Goal: Task Accomplishment & Management: Manage account settings

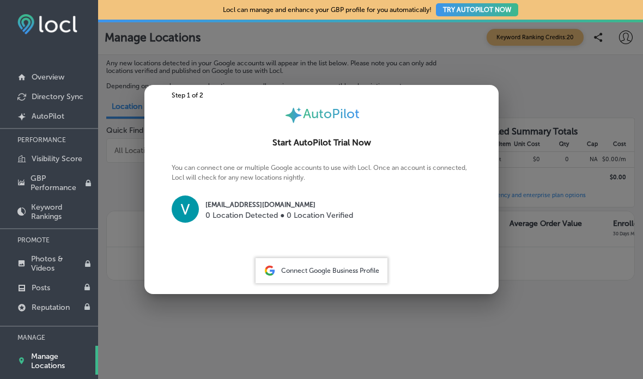
click at [338, 274] on span "Connect Google Business Profile" at bounding box center [330, 271] width 98 height 8
click at [302, 274] on span "Connect Google Business Profile" at bounding box center [330, 271] width 98 height 8
click at [197, 205] on img at bounding box center [185, 209] width 27 height 27
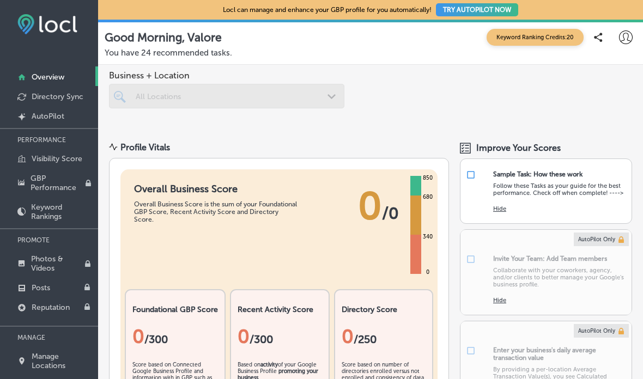
click at [36, 90] on link "Directory Sync" at bounding box center [49, 96] width 98 height 20
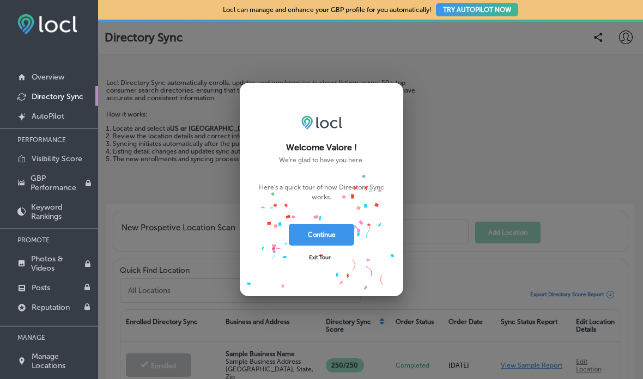
click at [323, 259] on span "Exit Tour" at bounding box center [320, 257] width 22 height 7
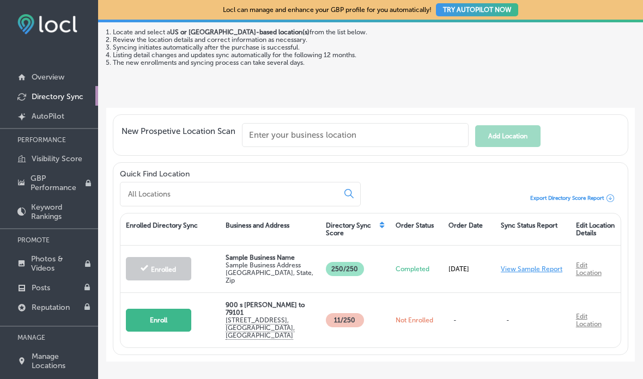
scroll to position [95, 0]
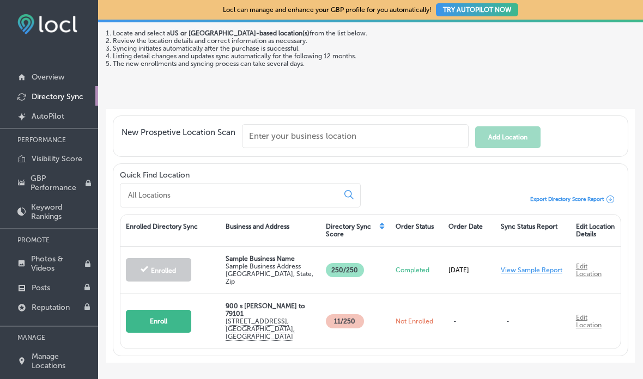
click at [168, 341] on div "Enroll" at bounding box center [170, 321] width 100 height 39
click at [162, 321] on button "Enroll" at bounding box center [158, 321] width 65 height 23
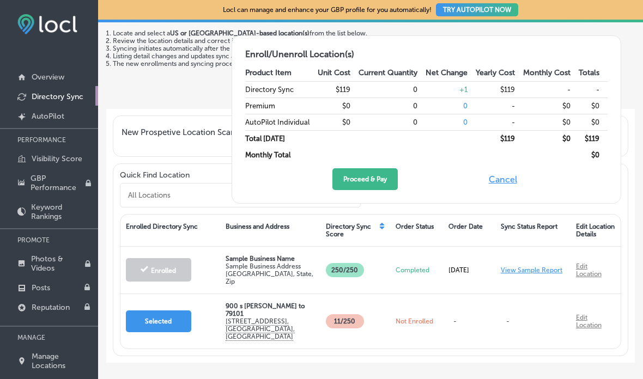
click at [179, 116] on div "New Prospetive Location Scan Add Location" at bounding box center [370, 136] width 515 height 41
click at [151, 99] on div "Locl Directory Sync automatically enrolls, updates, and synchronizes business l…" at bounding box center [262, 43] width 313 height 119
click at [148, 110] on div "New Prospetive Location Scan Add Location" at bounding box center [370, 136] width 529 height 54
click at [97, 93] on link "Directory Sync" at bounding box center [49, 96] width 98 height 20
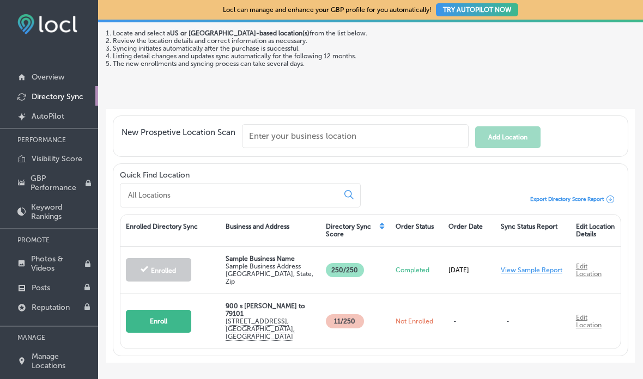
click at [63, 72] on p "Overview" at bounding box center [48, 76] width 33 height 9
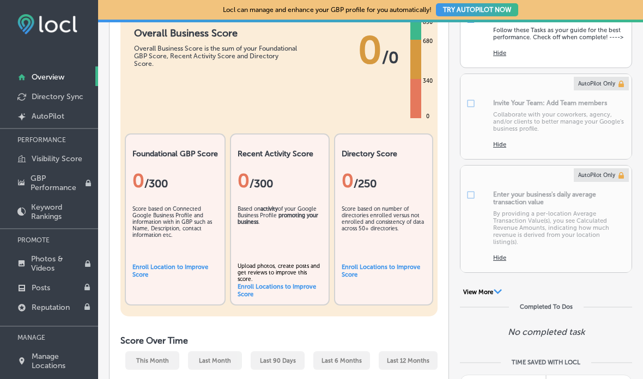
scroll to position [156, 0]
click at [53, 121] on p "AutoPilot" at bounding box center [48, 116] width 33 height 9
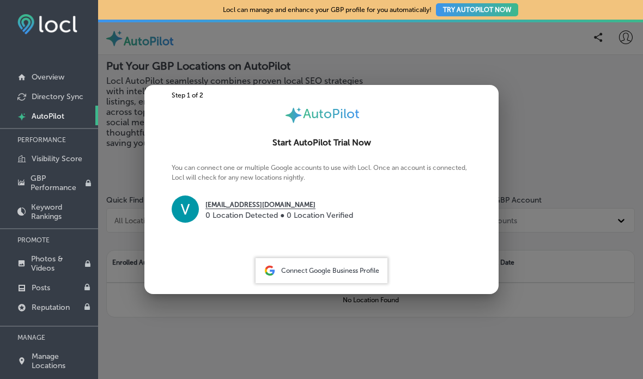
click at [228, 214] on p "0 Location Detected ● 0 Location Verified" at bounding box center [279, 215] width 148 height 11
click at [331, 283] on div "Connect Google Business Profile" at bounding box center [322, 270] width 132 height 25
click at [302, 275] on span "Connect Google Business Profile" at bounding box center [330, 271] width 98 height 8
click at [181, 211] on img at bounding box center [185, 209] width 27 height 27
click at [342, 272] on span "Connect Google Business Profile" at bounding box center [330, 271] width 98 height 8
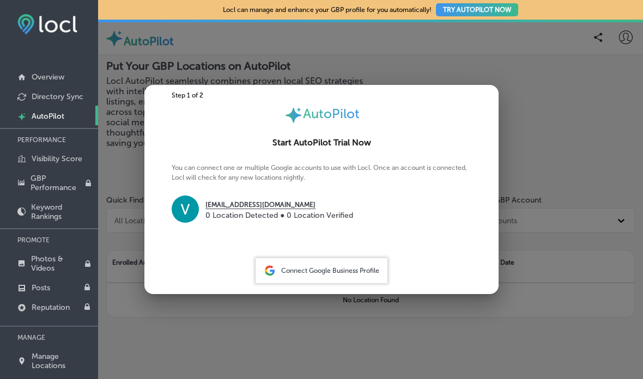
click at [345, 275] on span "Connect Google Business Profile" at bounding box center [330, 271] width 98 height 8
click at [544, 192] on div at bounding box center [321, 189] width 643 height 379
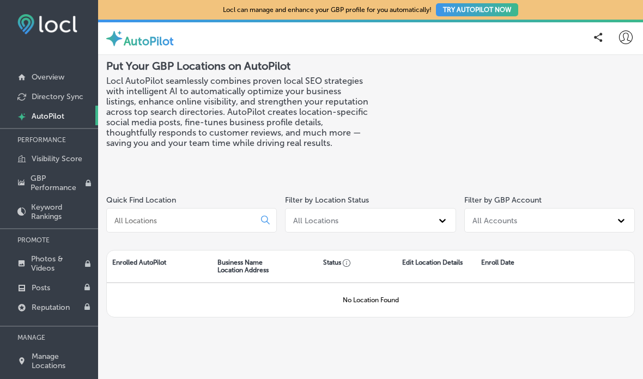
click at [48, 266] on p "Photos & Videos" at bounding box center [57, 263] width 53 height 19
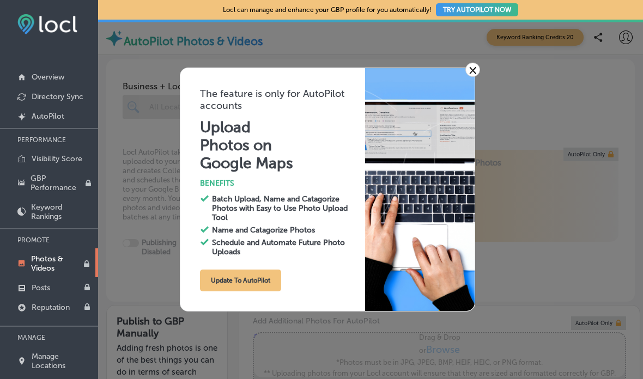
type input "0"
click at [473, 66] on link "×" at bounding box center [472, 70] width 15 height 14
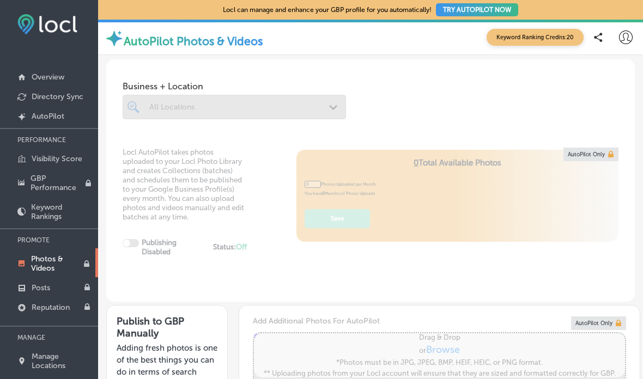
click at [33, 51] on nav "Overview Directory Sync Created by potrace 1.10, written by [PERSON_NAME] [DATE…" at bounding box center [49, 222] width 98 height 373
click at [49, 81] on p "Overview" at bounding box center [48, 76] width 33 height 9
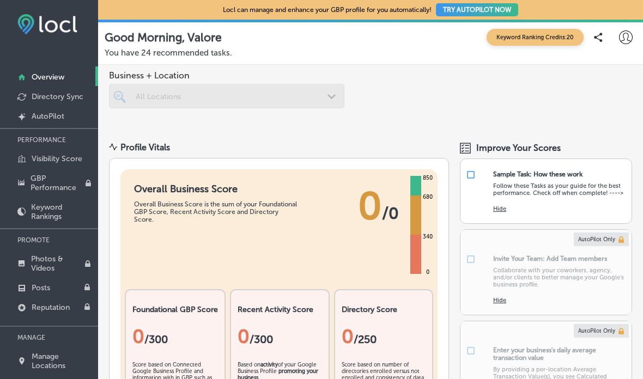
click at [138, 94] on div at bounding box center [226, 96] width 235 height 25
click at [333, 99] on div at bounding box center [226, 96] width 235 height 25
click at [241, 106] on div at bounding box center [226, 96] width 235 height 25
click at [235, 86] on div at bounding box center [226, 96] width 235 height 25
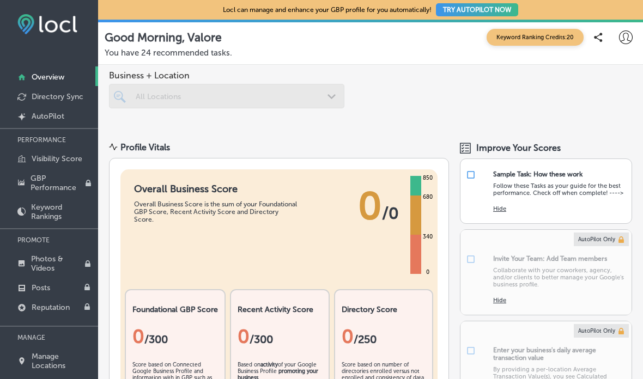
click at [39, 76] on p "Overview" at bounding box center [48, 76] width 33 height 9
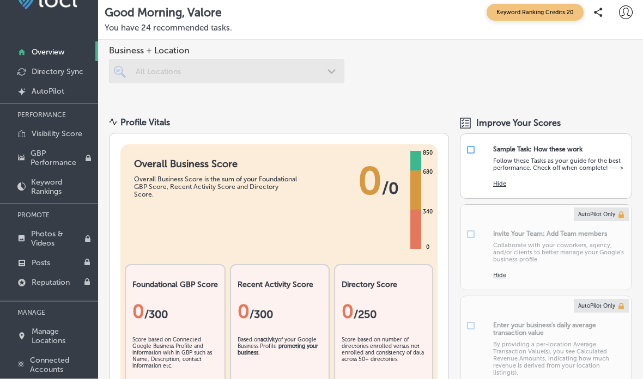
scroll to position [40, 0]
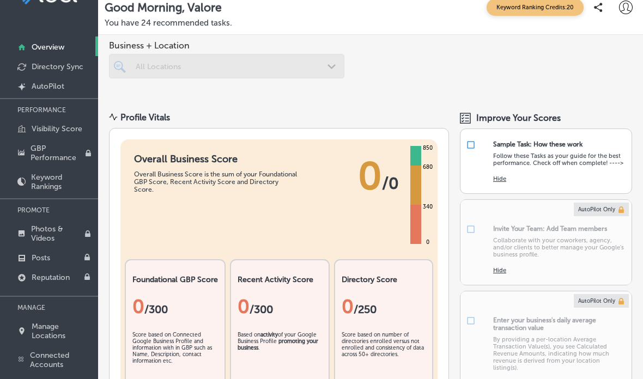
click at [64, 334] on p "Manage Locations" at bounding box center [62, 331] width 61 height 19
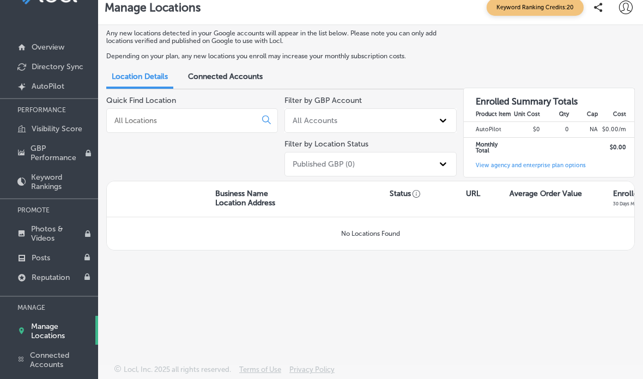
click at [142, 116] on input at bounding box center [183, 121] width 140 height 10
type input "K"
type input "900 South Tyler Amarillo TX"
click at [268, 116] on icon at bounding box center [266, 120] width 9 height 9
click at [258, 111] on div "900 South Tyler Amarillo TX" at bounding box center [192, 120] width 172 height 25
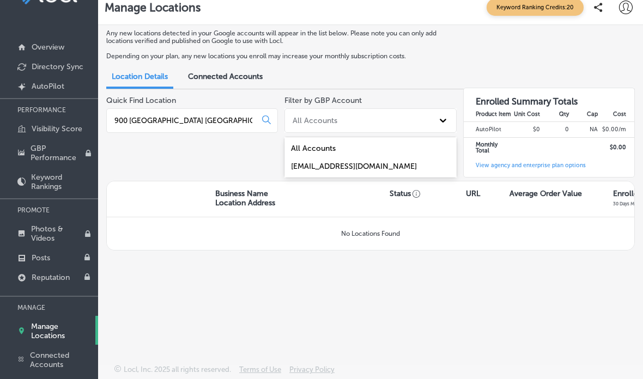
click at [384, 159] on div "[EMAIL_ADDRESS][DOMAIN_NAME]" at bounding box center [370, 166] width 172 height 18
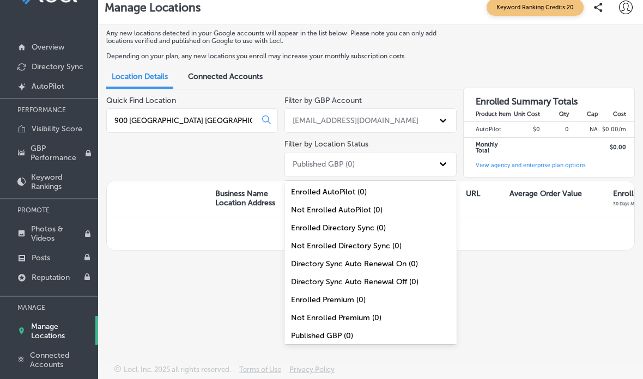
scroll to position [11, 0]
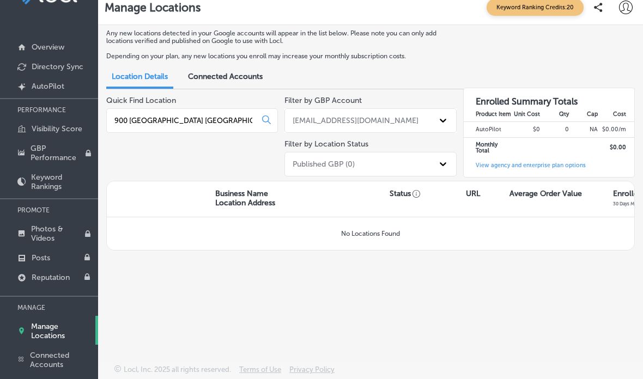
click at [573, 250] on div "Any new locations detected in your Google accounts will appear in the list belo…" at bounding box center [370, 175] width 545 height 301
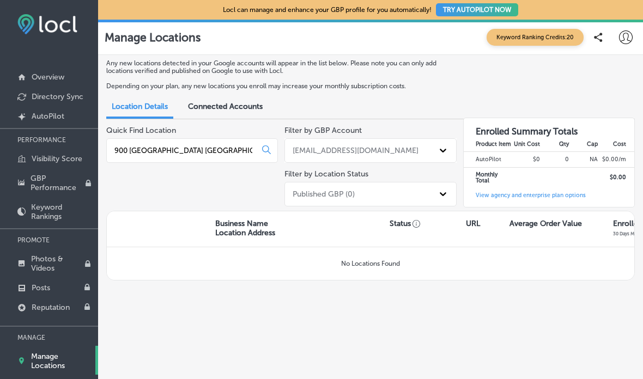
scroll to position [0, 0]
click at [229, 108] on span "Connected Accounts" at bounding box center [225, 106] width 75 height 9
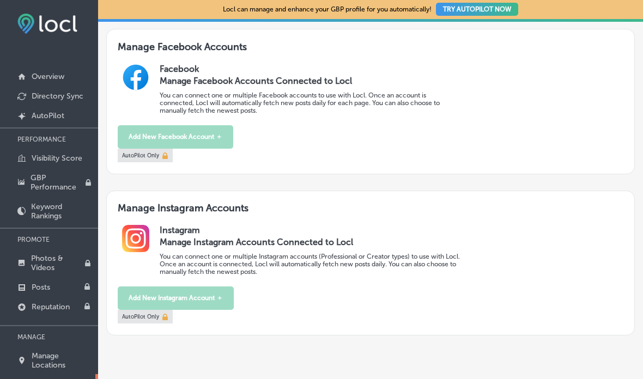
scroll to position [401, 0]
click at [58, 114] on p "AutoPilot" at bounding box center [48, 115] width 33 height 9
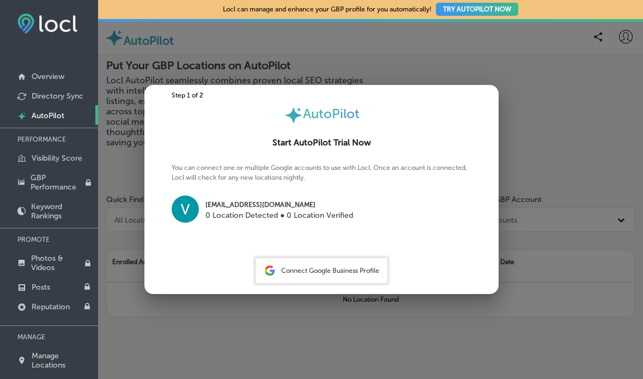
click at [271, 206] on p "[EMAIL_ADDRESS][DOMAIN_NAME]" at bounding box center [279, 205] width 148 height 10
click at [338, 268] on span "Connect Google Business Profile" at bounding box center [330, 271] width 98 height 8
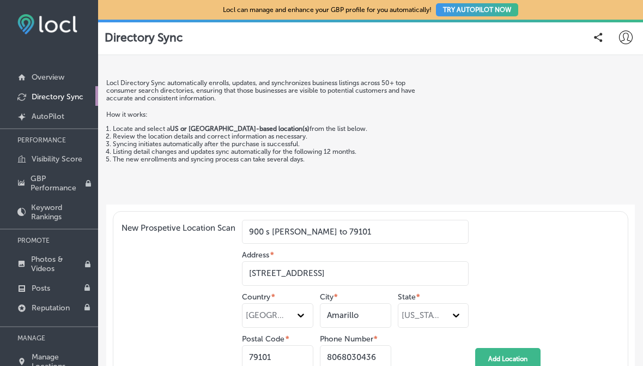
click at [48, 266] on p "Photos & Videos" at bounding box center [57, 263] width 53 height 19
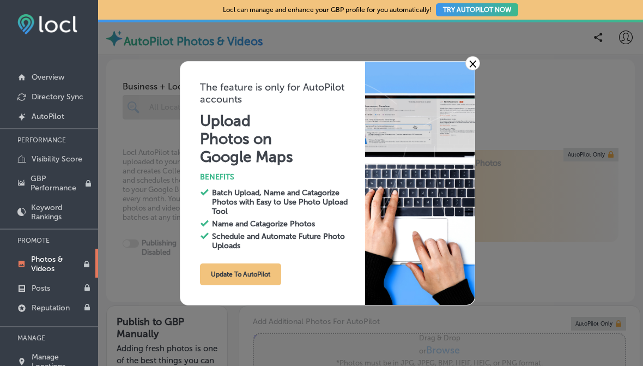
type input "0"
click at [253, 280] on button "Update To AutoPilot" at bounding box center [240, 274] width 81 height 22
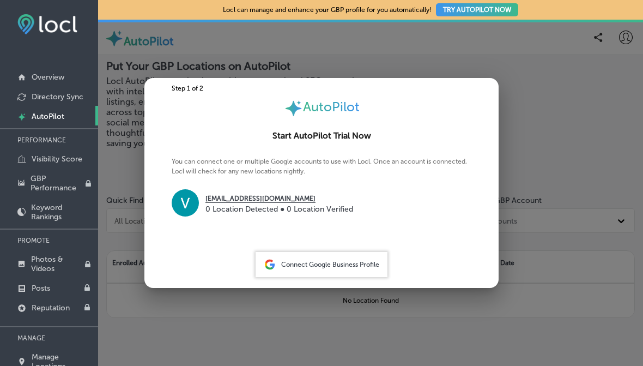
click at [270, 209] on p "0 Location Detected ● 0 Location Verified" at bounding box center [279, 208] width 148 height 11
click at [329, 268] on span "Connect Google Business Profile" at bounding box center [330, 264] width 98 height 8
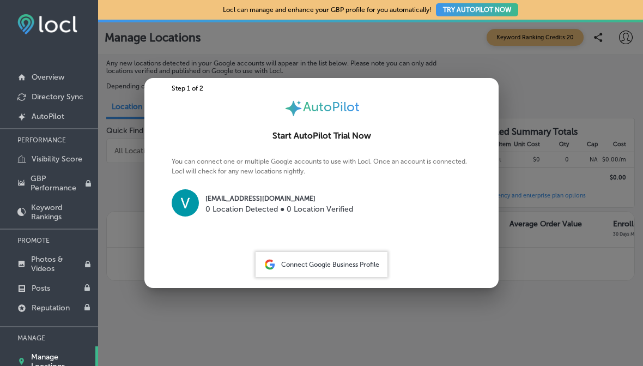
click at [137, 222] on div at bounding box center [321, 183] width 643 height 366
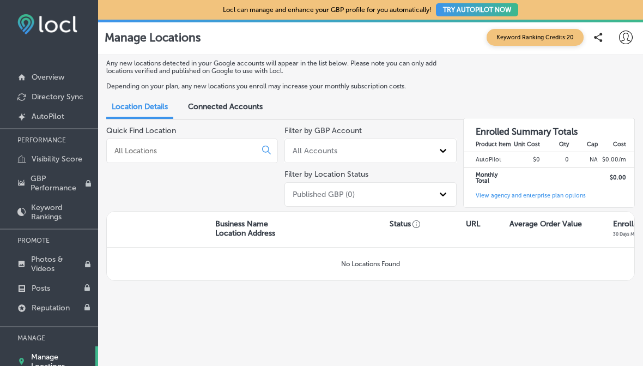
click at [256, 105] on span "Connected Accounts" at bounding box center [225, 106] width 75 height 9
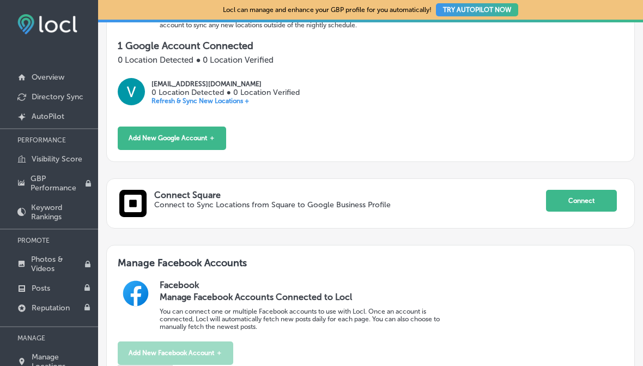
scroll to position [184, 0]
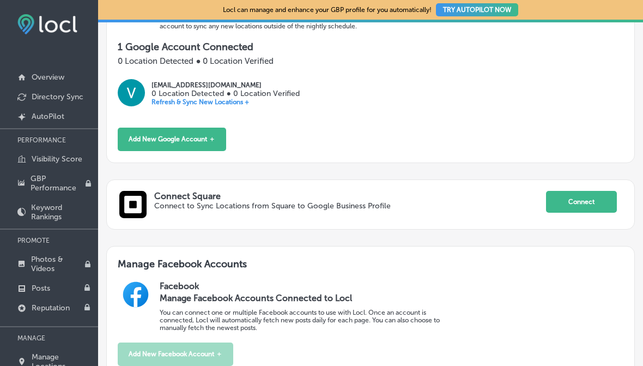
click at [191, 145] on button "Add New Google Account ＋" at bounding box center [172, 139] width 108 height 23
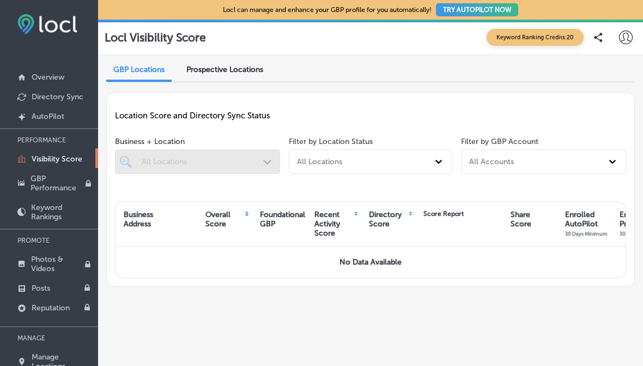
click at [49, 116] on p "AutoPilot" at bounding box center [48, 116] width 33 height 9
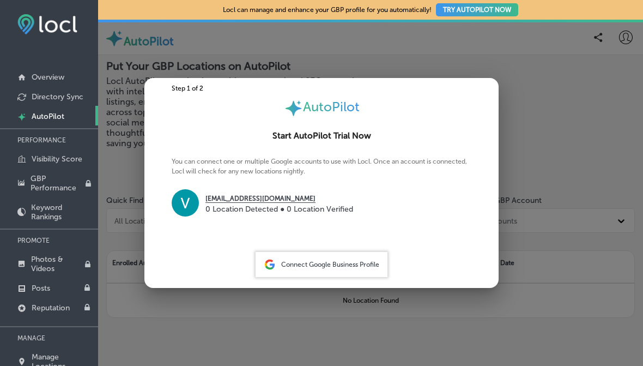
click at [281, 271] on div "Connect Google Business Profile" at bounding box center [322, 264] width 132 height 25
click at [234, 189] on div "valoreamarillo@gmail.com 0 Location Detected ● 0 Location Verified" at bounding box center [322, 204] width 300 height 30
click at [301, 263] on span "Connect Google Business Profile" at bounding box center [330, 264] width 98 height 8
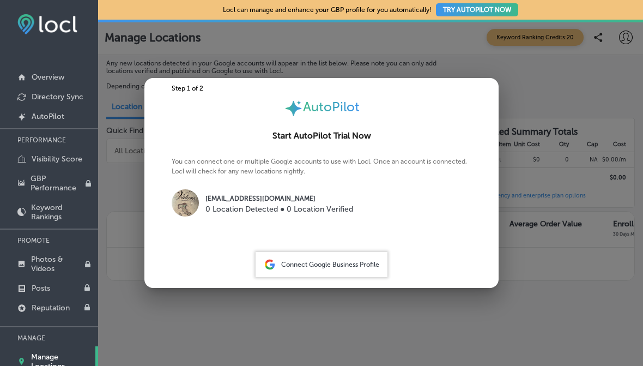
click at [283, 267] on span "Connect Google Business Profile" at bounding box center [330, 264] width 98 height 8
click at [218, 201] on p "[EMAIL_ADDRESS][DOMAIN_NAME]" at bounding box center [279, 198] width 148 height 10
click at [190, 209] on img at bounding box center [185, 202] width 27 height 27
click at [187, 49] on div at bounding box center [321, 183] width 643 height 366
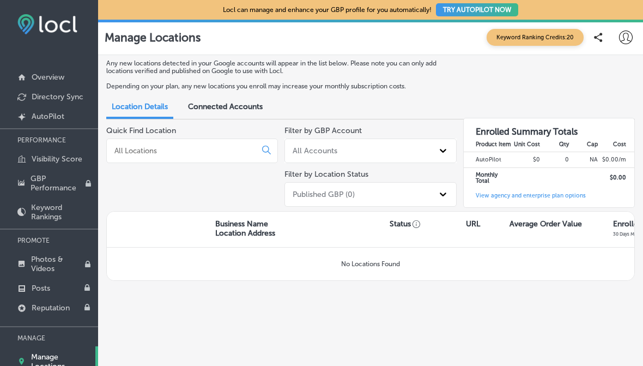
click at [63, 64] on nav "Overview Directory Sync Created by potrace 1.10, written by [PERSON_NAME] [DATE…" at bounding box center [49, 222] width 98 height 373
click at [215, 101] on div "Connected Accounts" at bounding box center [225, 107] width 91 height 22
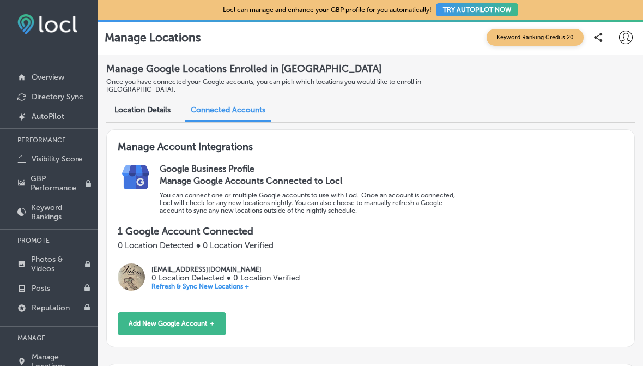
click at [477, 7] on button "TRY AUTOPILOT NOW" at bounding box center [477, 9] width 82 height 13
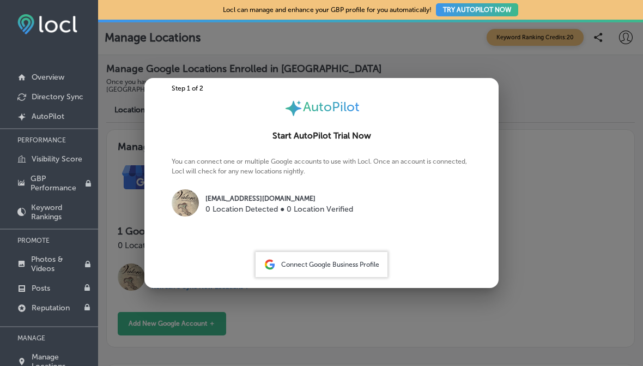
click at [228, 207] on p "0 Location Detected ● 0 Location Verified" at bounding box center [279, 208] width 148 height 11
click at [194, 213] on img at bounding box center [185, 202] width 27 height 27
click at [181, 202] on img at bounding box center [185, 202] width 27 height 27
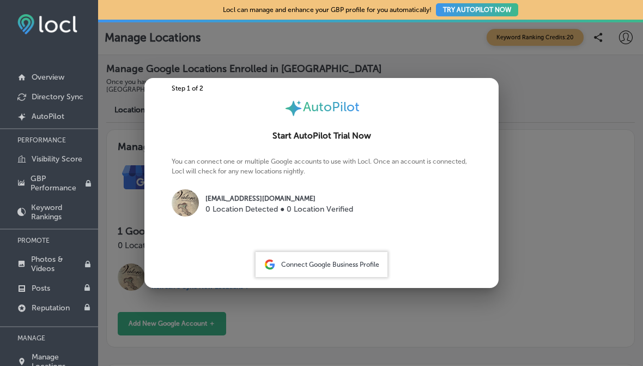
click at [168, 196] on div "You can connect one or multiple Google accounts to use with Locl. Once an accou…" at bounding box center [321, 197] width 354 height 82
click at [186, 56] on div at bounding box center [321, 183] width 643 height 366
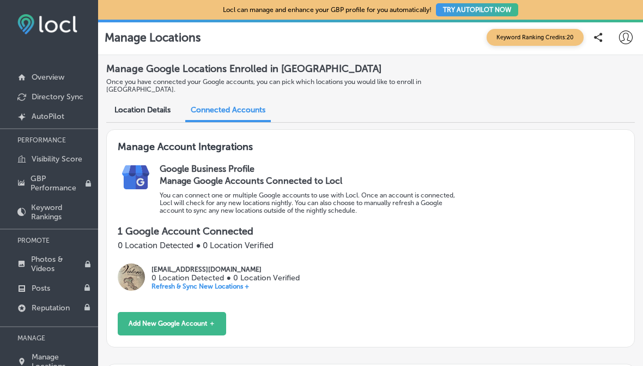
click at [138, 107] on span "Location Details" at bounding box center [142, 109] width 56 height 9
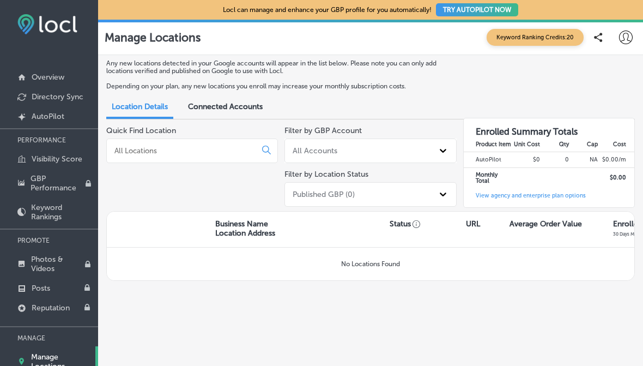
click at [144, 152] on input at bounding box center [183, 150] width 140 height 10
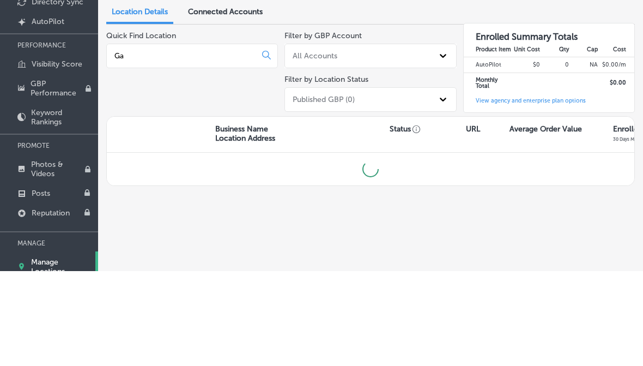
type input "G"
type input "Valore"
click at [266, 145] on icon at bounding box center [266, 149] width 9 height 9
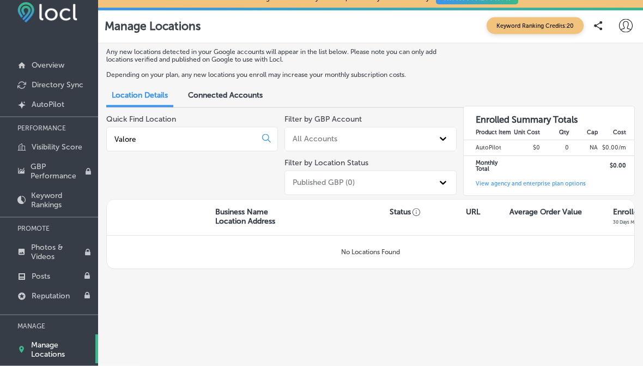
scroll to position [54, 0]
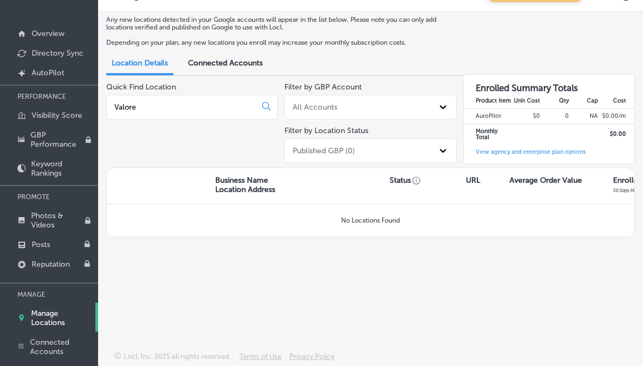
click at [48, 29] on p "Overview" at bounding box center [48, 33] width 33 height 9
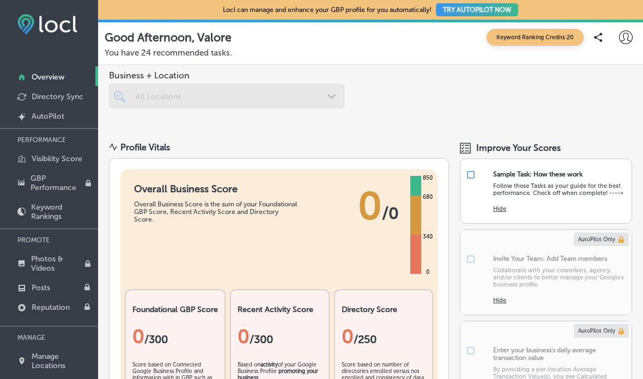
click at [105, 45] on div "Good Afternoon, Valore Keyword Ranking Credits: 20" at bounding box center [371, 37] width 532 height 22
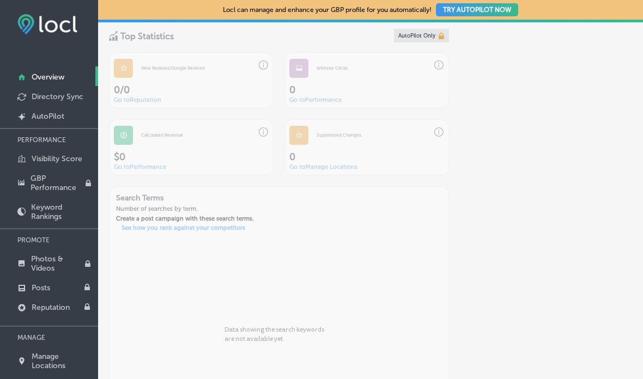
scroll to position [836, 0]
click at [47, 70] on link "Overview" at bounding box center [49, 76] width 98 height 20
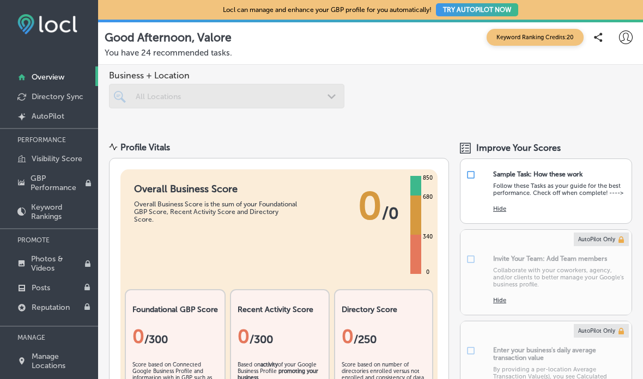
scroll to position [0, 0]
click at [564, 175] on div "Sample Task: How these work" at bounding box center [537, 175] width 89 height 8
click at [628, 37] on icon at bounding box center [626, 38] width 14 height 14
click at [605, 78] on li "My Account" at bounding box center [596, 84] width 62 height 25
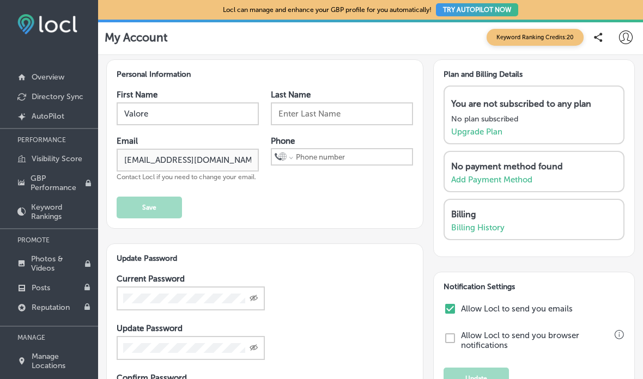
click at [478, 132] on p "Upgrade Plan" at bounding box center [476, 132] width 51 height 10
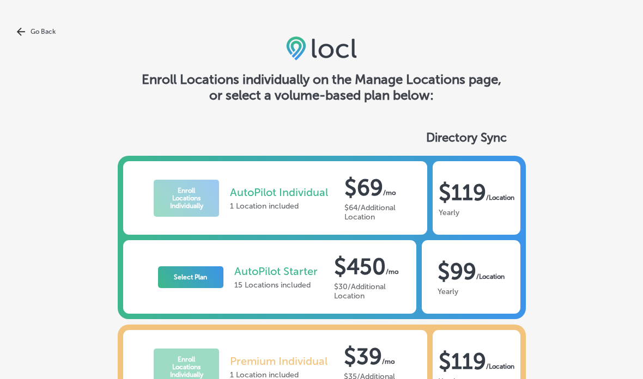
click at [27, 34] on link "Go Back" at bounding box center [321, 31] width 643 height 9
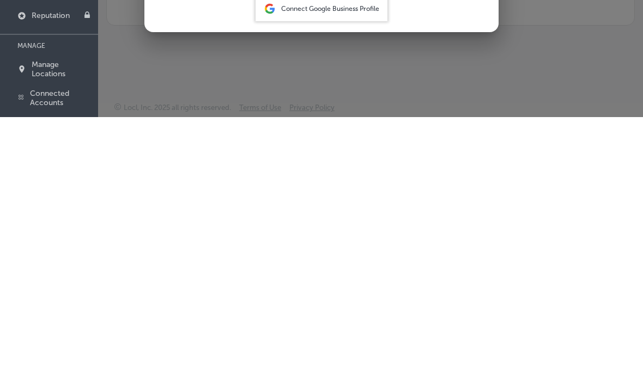
scroll to position [44, 0]
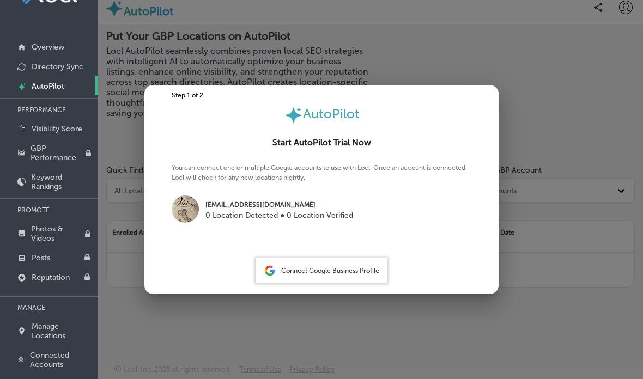
click at [506, 112] on div at bounding box center [321, 189] width 643 height 379
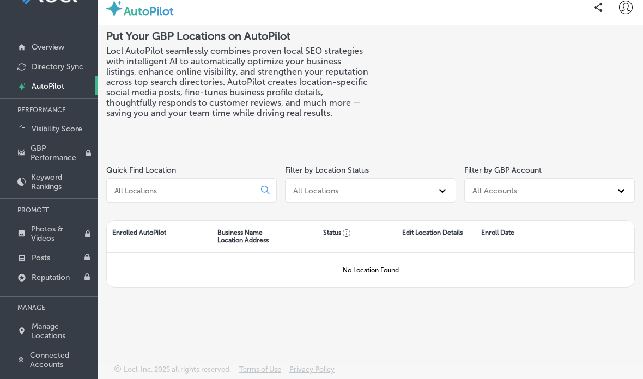
click at [355, 106] on h3 "Locl AutoPilot seamlessly combines proven local SEO strategies with intelligent…" at bounding box center [238, 82] width 264 height 72
click at [273, 46] on h3 "Locl AutoPilot seamlessly combines proven local SEO strategies with intelligent…" at bounding box center [238, 82] width 264 height 72
click at [36, 238] on p "Photos & Videos" at bounding box center [57, 233] width 53 height 19
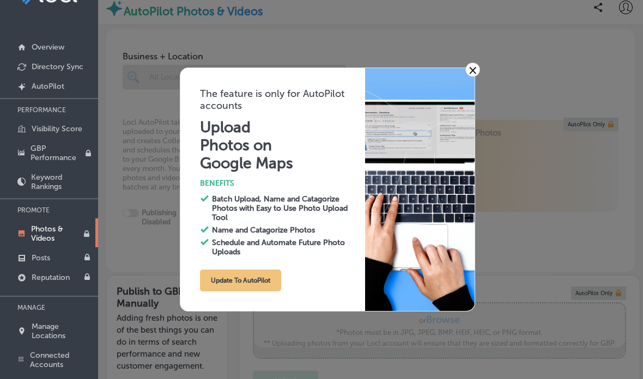
type input "0"
click at [48, 43] on p "Overview" at bounding box center [48, 47] width 33 height 9
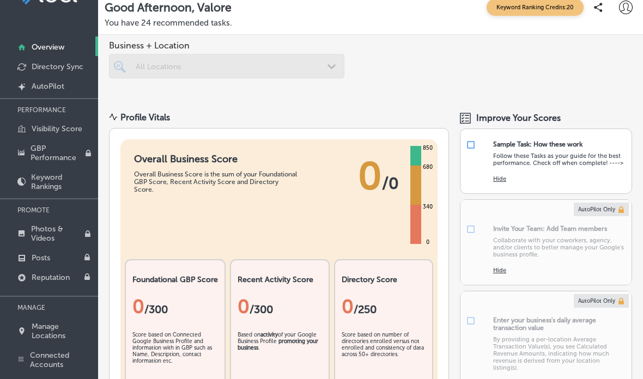
click at [154, 18] on p "You have 24 recommended tasks." at bounding box center [371, 23] width 532 height 10
click at [55, 124] on p "Visibility Score" at bounding box center [57, 128] width 51 height 9
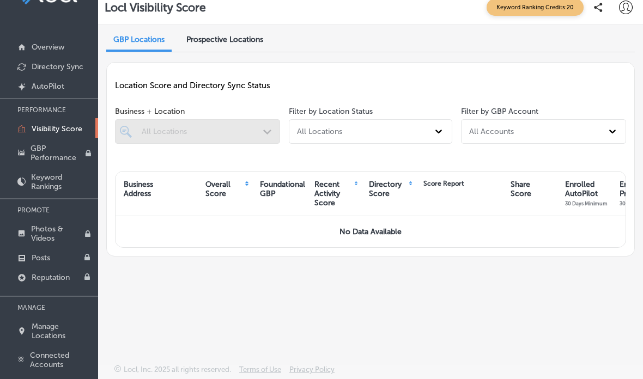
click at [205, 35] on span "Prospective Locations" at bounding box center [224, 39] width 77 height 9
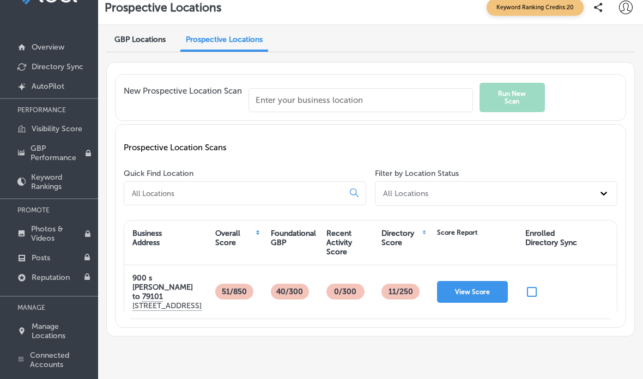
click at [538, 286] on input "checkbox" at bounding box center [531, 292] width 13 height 13
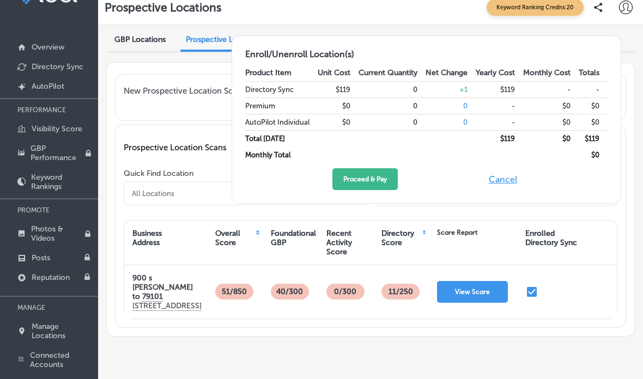
click at [535, 286] on input "checkbox" at bounding box center [531, 292] width 13 height 13
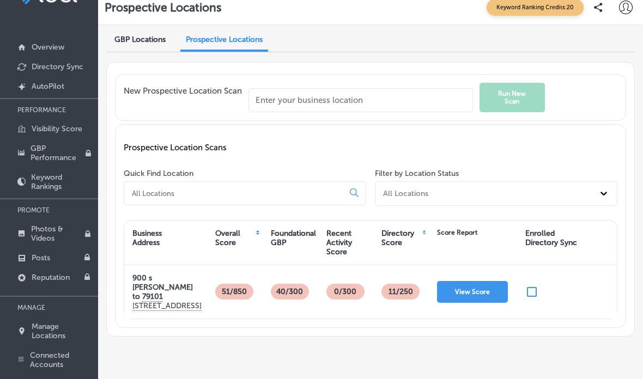
click at [482, 283] on button "View Score" at bounding box center [472, 292] width 71 height 22
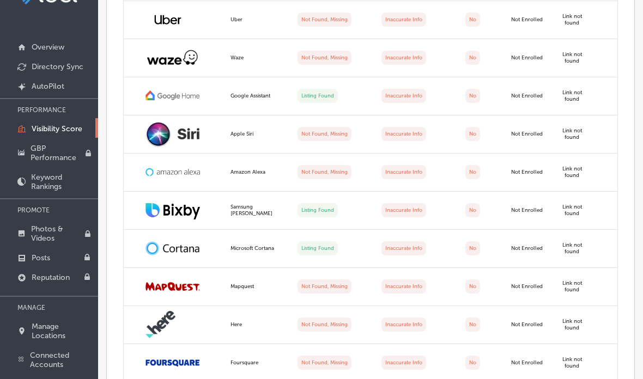
scroll to position [684, 0]
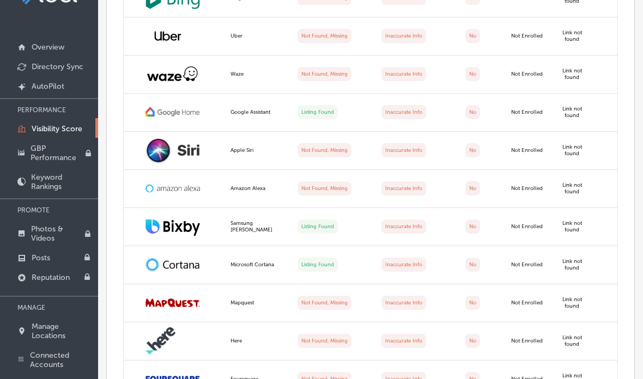
click at [40, 156] on link "GBP Performance" at bounding box center [49, 152] width 98 height 29
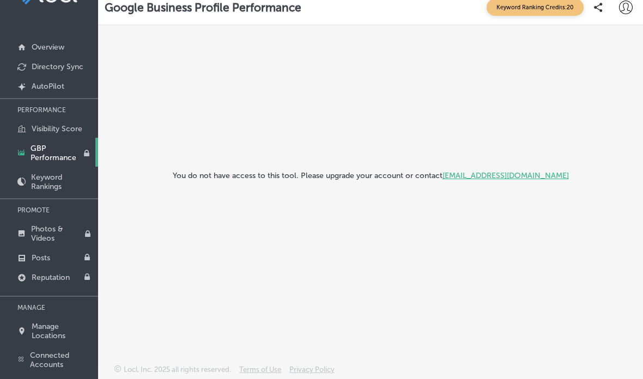
click at [44, 178] on p "Keyword Rankings" at bounding box center [62, 182] width 62 height 19
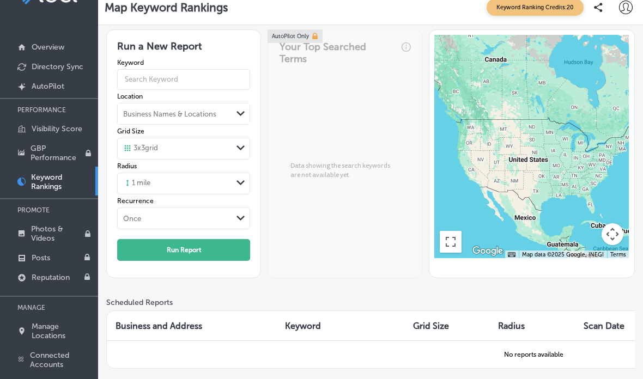
click at [40, 228] on p "Photos & Videos" at bounding box center [57, 233] width 53 height 19
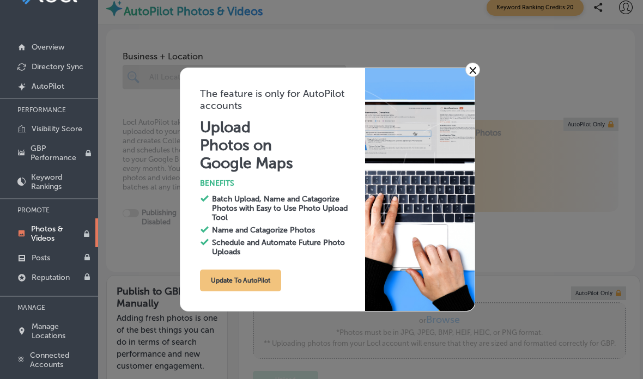
type input "0"
click at [478, 70] on link "×" at bounding box center [472, 70] width 15 height 14
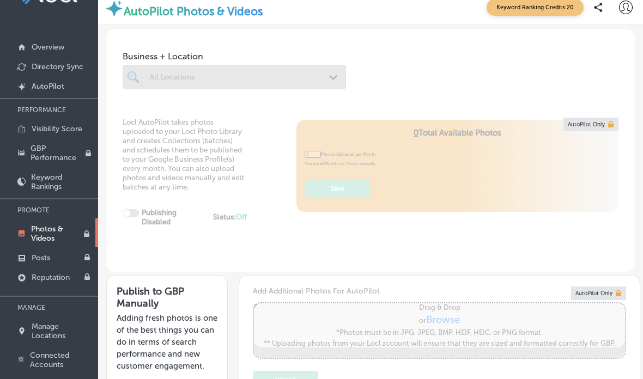
click at [29, 77] on link "Created by potrace 1.10, written by Peter Selinger 2001-2011 AutoPilot" at bounding box center [49, 86] width 98 height 20
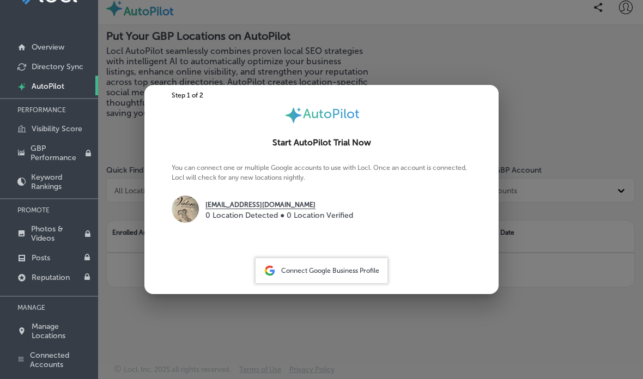
click at [187, 208] on img at bounding box center [185, 209] width 27 height 27
click at [47, 43] on p "Overview" at bounding box center [48, 47] width 33 height 9
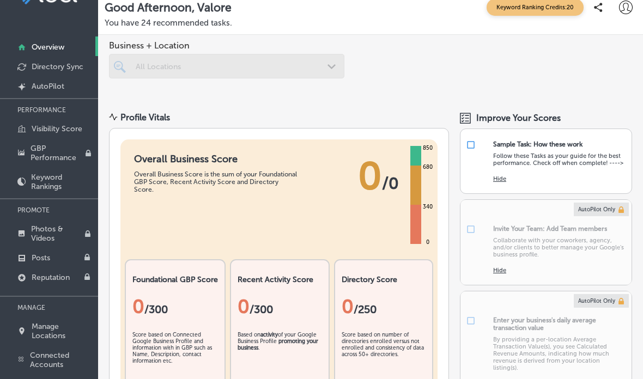
click at [332, 57] on div at bounding box center [226, 66] width 235 height 25
click at [330, 59] on div at bounding box center [226, 66] width 235 height 25
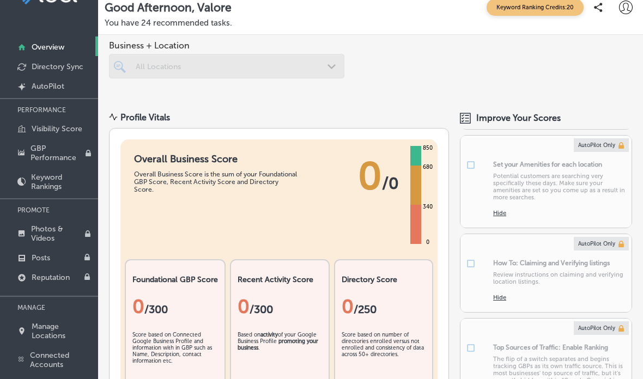
scroll to position [270, 0]
click at [46, 323] on p "Manage Locations" at bounding box center [62, 331] width 61 height 19
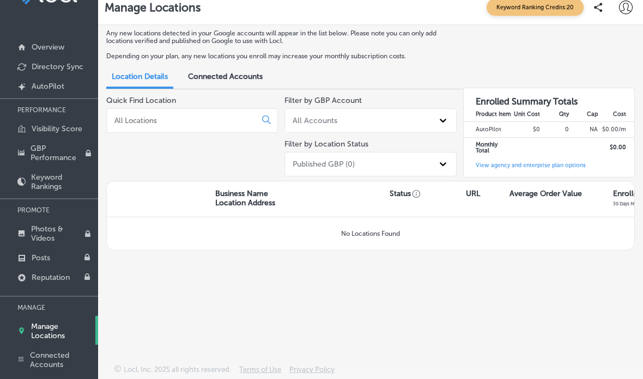
click at [208, 72] on span "Connected Accounts" at bounding box center [225, 76] width 75 height 9
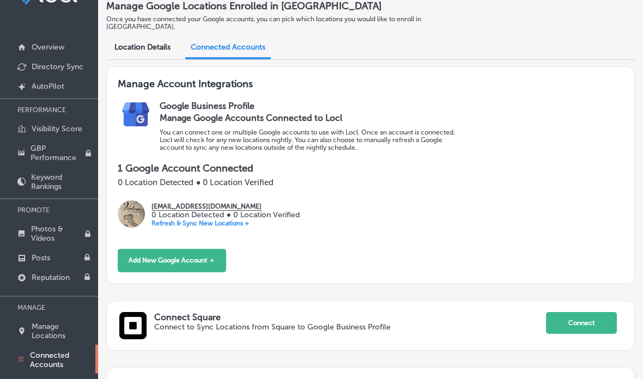
scroll to position [43, 0]
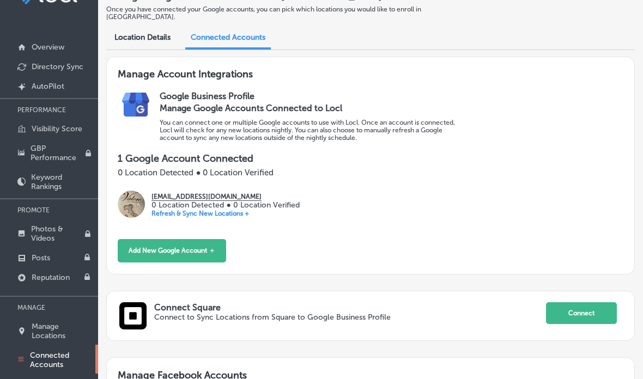
click at [180, 201] on p "0 Location Detected ● 0 Location Verified" at bounding box center [225, 205] width 148 height 9
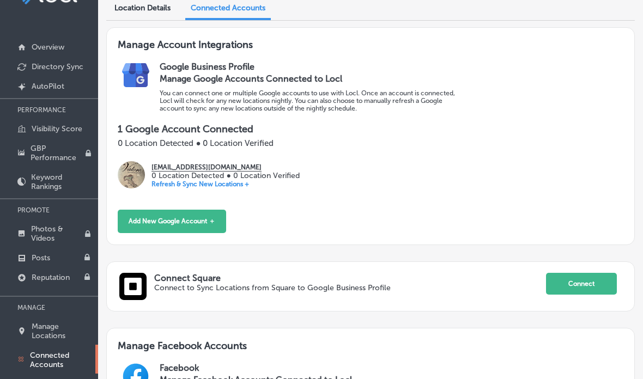
scroll to position [52, 0]
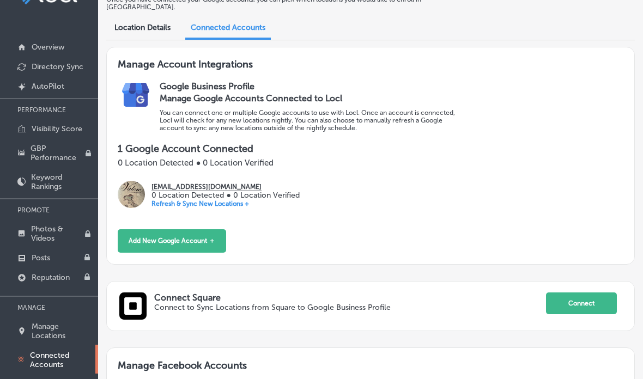
click at [126, 204] on div "valoreamarillo@gmail.com 0 Location Detected ● 0 Location Verified Refresh & Sy…" at bounding box center [370, 198] width 505 height 35
click at [127, 197] on img at bounding box center [131, 194] width 27 height 27
click at [182, 191] on p "0 Location Detected ● 0 Location Verified" at bounding box center [225, 195] width 148 height 9
click at [119, 23] on span "Location Details" at bounding box center [142, 27] width 56 height 9
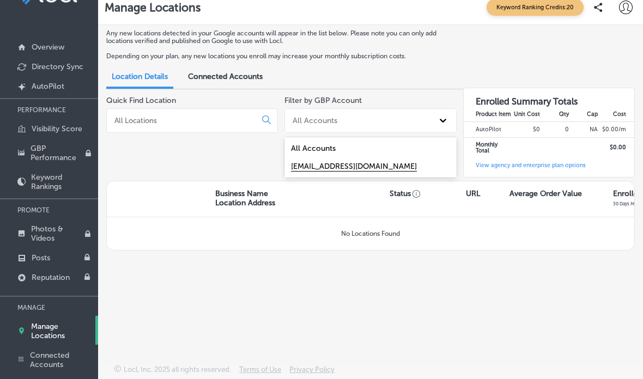
click at [404, 157] on div "[EMAIL_ADDRESS][DOMAIN_NAME]" at bounding box center [370, 166] width 172 height 18
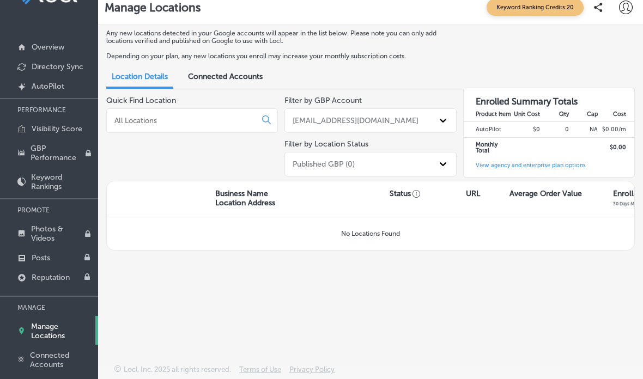
click at [457, 155] on div "Quick Find Location Filter by GBP Account valoreamarillo@gmail.com Filter by Lo…" at bounding box center [370, 138] width 529 height 85
click at [123, 116] on input at bounding box center [183, 121] width 140 height 10
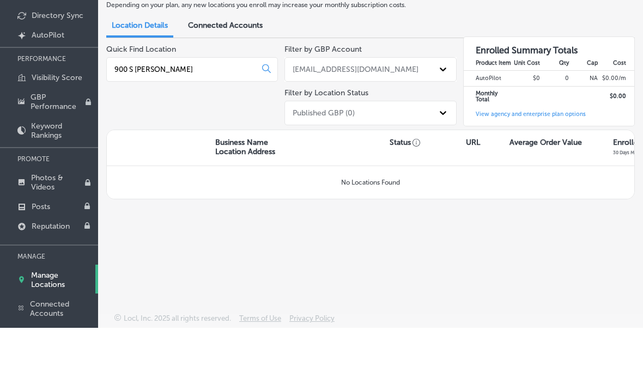
click at [266, 116] on icon at bounding box center [266, 120] width 9 height 9
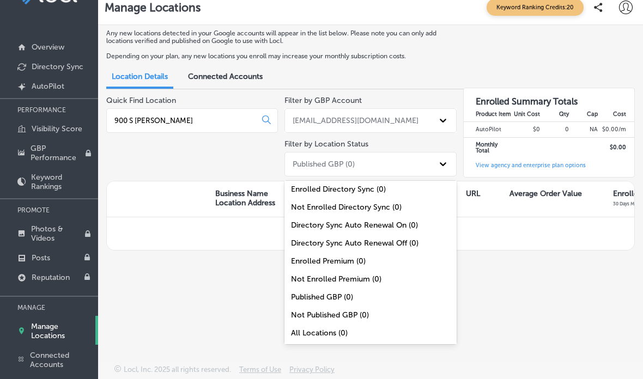
scroll to position [45, 0]
click at [335, 327] on div "All Locations (0)" at bounding box center [370, 333] width 172 height 18
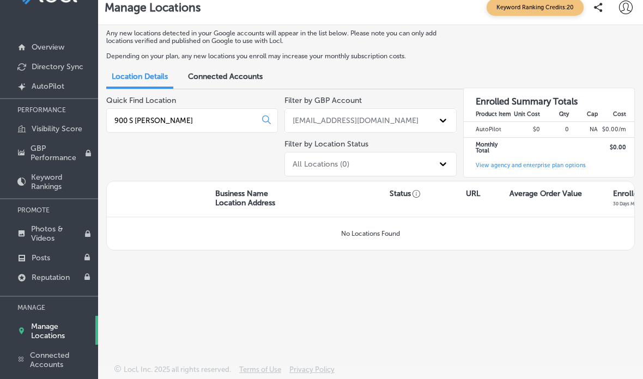
click at [263, 108] on div "900 S Tyler" at bounding box center [192, 120] width 172 height 25
click at [254, 108] on div "900 S Tyler" at bounding box center [192, 120] width 172 height 25
click at [232, 116] on input "900 S Tyler" at bounding box center [183, 121] width 140 height 10
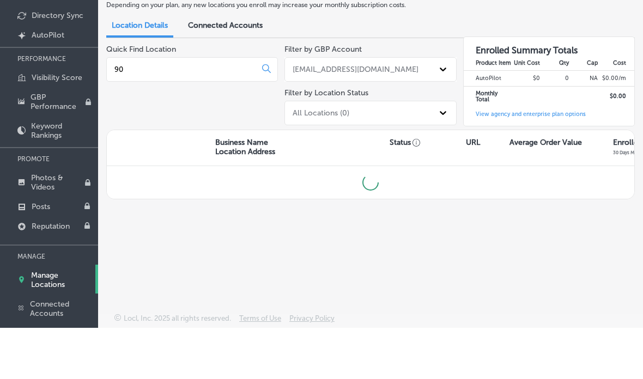
type input "9"
type input "Valore Amarillo"
click at [261, 108] on div "Valore Amarillo" at bounding box center [192, 120] width 172 height 25
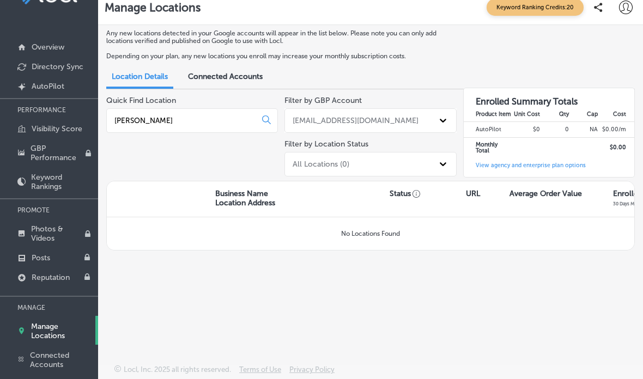
click at [262, 116] on icon at bounding box center [266, 120] width 9 height 9
click at [258, 108] on div "Valore Amarillo" at bounding box center [192, 120] width 172 height 25
click at [256, 108] on div "Valore Amarillo" at bounding box center [192, 120] width 172 height 25
click at [269, 116] on icon at bounding box center [266, 120] width 9 height 9
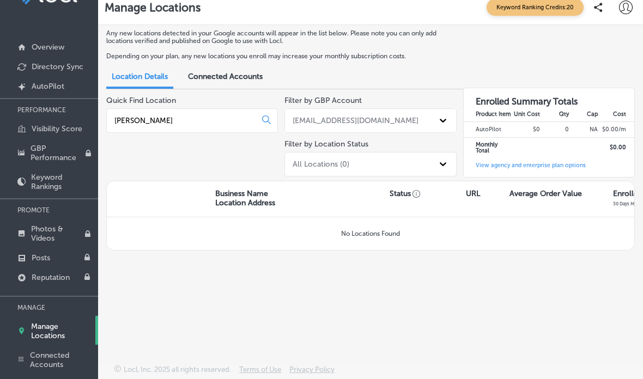
click at [269, 116] on icon at bounding box center [266, 120] width 9 height 9
